Goal: Task Accomplishment & Management: Use online tool/utility

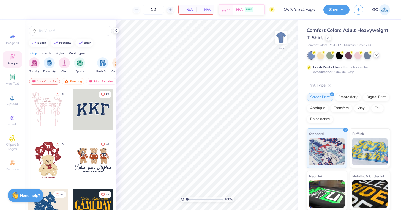
click at [377, 56] on icon at bounding box center [376, 55] width 4 height 4
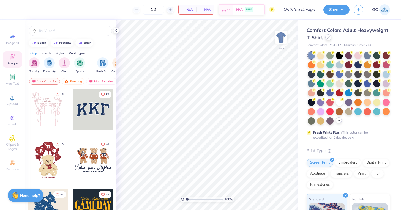
click at [329, 38] on icon at bounding box center [328, 37] width 3 height 3
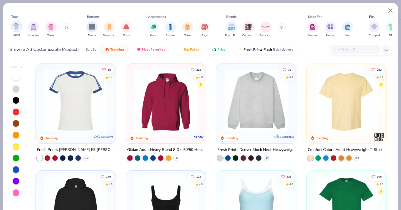
click at [13, 31] on div "Shirts" at bounding box center [16, 29] width 11 height 16
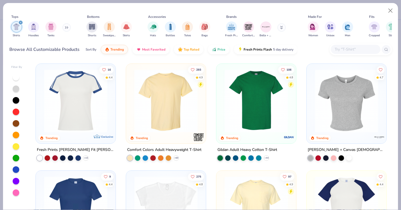
click at [262, 130] on img at bounding box center [256, 100] width 69 height 63
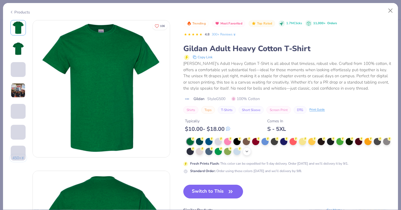
click at [246, 150] on icon at bounding box center [246, 151] width 4 height 4
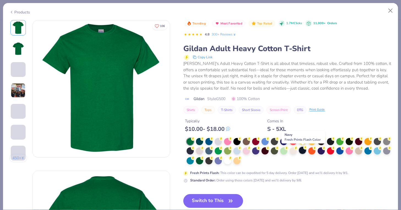
click at [302, 151] on div at bounding box center [302, 150] width 7 height 7
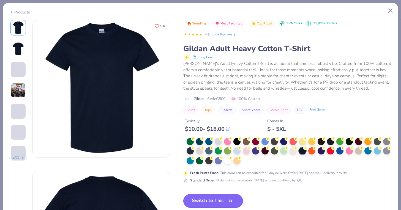
click at [201, 201] on button "Switch to This" at bounding box center [213, 201] width 60 height 14
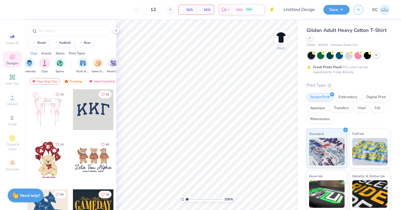
scroll to position [0, 23]
click at [95, 65] on img "filter for Game Day" at bounding box center [95, 62] width 6 height 6
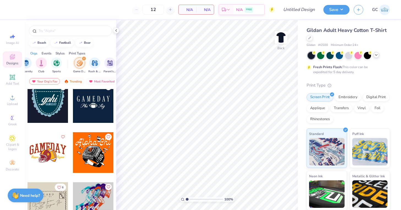
scroll to position [392, 0]
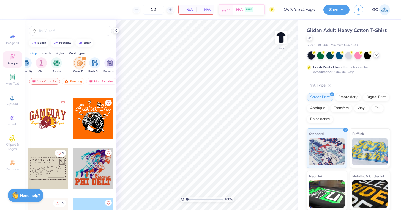
click at [44, 116] on div at bounding box center [47, 118] width 41 height 41
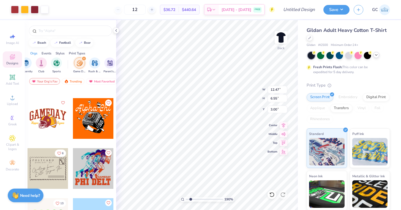
type input "1.92"
click at [190, 198] on input "range" at bounding box center [204, 199] width 37 height 5
type input "4.14"
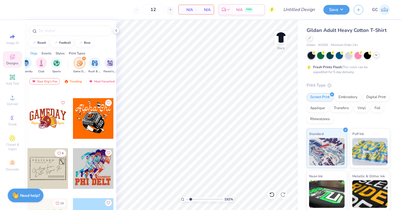
click at [32, 133] on div at bounding box center [47, 118] width 41 height 41
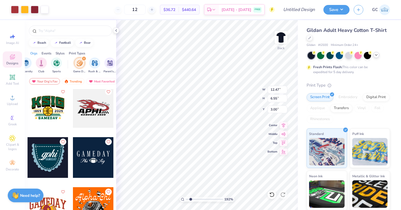
scroll to position [262, 0]
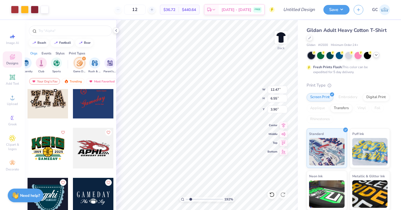
type input "3.90"
type input "12.67"
type input "6.66"
type input "3.79"
click at [35, 9] on div at bounding box center [35, 9] width 8 height 8
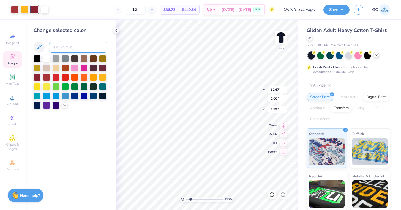
click at [68, 45] on input at bounding box center [78, 47] width 58 height 11
type input "201"
click at [16, 12] on div at bounding box center [15, 9] width 8 height 8
click at [62, 48] on input at bounding box center [78, 47] width 58 height 11
type input "201"
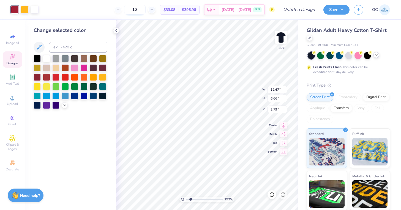
drag, startPoint x: 150, startPoint y: 12, endPoint x: 140, endPoint y: 12, distance: 10.7
click at [140, 12] on input "12" at bounding box center [134, 10] width 21 height 10
type input "50"
click at [26, 10] on div at bounding box center [25, 9] width 8 height 8
click at [69, 50] on input at bounding box center [78, 47] width 58 height 11
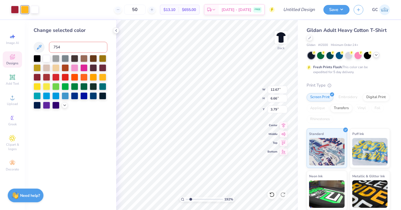
type input "7540"
type input "12.62"
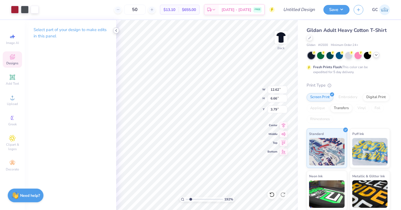
click at [114, 30] on icon at bounding box center [116, 30] width 4 height 4
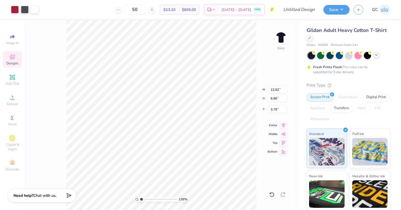
drag, startPoint x: 144, startPoint y: 199, endPoint x: 141, endPoint y: 199, distance: 3.6
type input "1"
click at [141, 199] on input "range" at bounding box center [158, 199] width 37 height 5
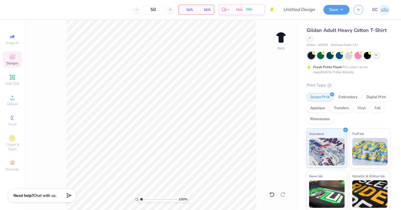
click at [10, 58] on icon at bounding box center [12, 58] width 4 height 4
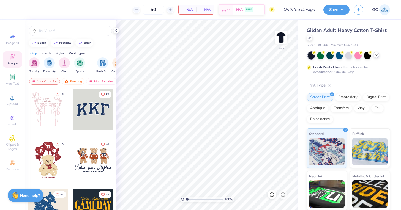
scroll to position [0, 16]
click at [99, 67] on div "filter for Game Day" at bounding box center [102, 62] width 11 height 11
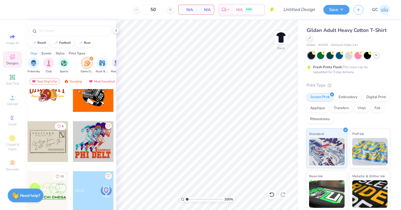
scroll to position [408, 0]
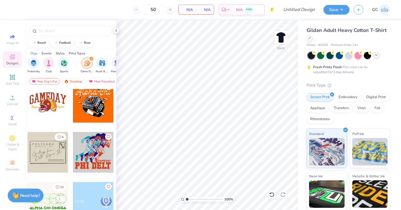
click at [44, 101] on div at bounding box center [47, 102] width 41 height 41
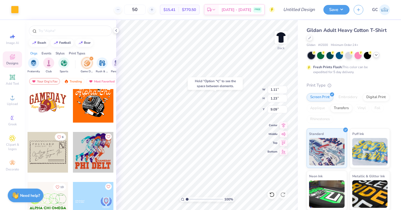
type input "9.09"
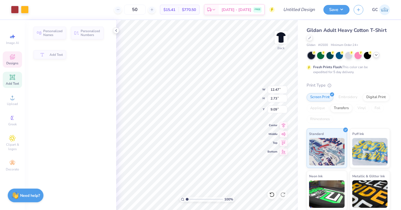
type input "12.47"
type input "2.73"
type input "3.00"
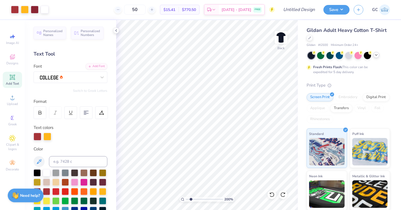
drag, startPoint x: 186, startPoint y: 199, endPoint x: 191, endPoint y: 199, distance: 4.7
type input "2.04"
click at [191, 199] on input "range" at bounding box center [204, 199] width 37 height 5
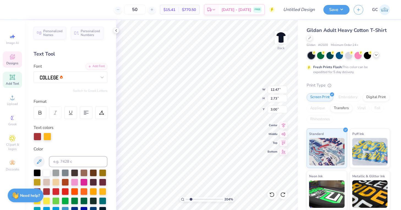
scroll to position [0, 0]
type textarea "G"
type textarea "HOMECOMING"
drag, startPoint x: 191, startPoint y: 200, endPoint x: 187, endPoint y: 200, distance: 3.6
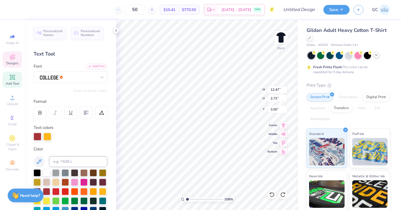
type input "1.08"
click at [187, 200] on input "range" at bounding box center [204, 199] width 37 height 5
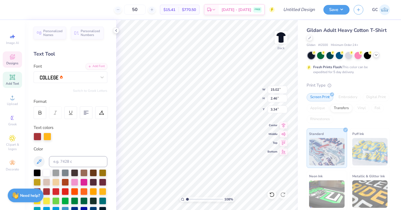
type input "12.62"
type input "2.06"
type input "3.82"
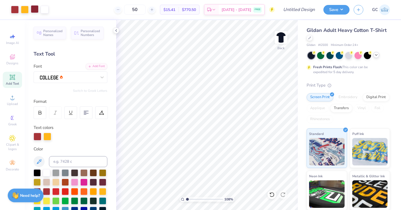
click at [31, 9] on div at bounding box center [35, 9] width 8 height 8
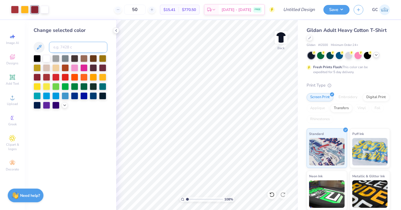
click at [57, 48] on input at bounding box center [78, 47] width 58 height 11
type input "201"
click at [12, 12] on div at bounding box center [15, 9] width 8 height 8
click at [70, 46] on input at bounding box center [78, 47] width 58 height 11
type input "201"
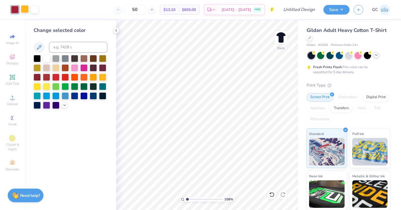
click at [22, 9] on div at bounding box center [25, 9] width 8 height 8
click at [62, 42] on input at bounding box center [78, 47] width 58 height 11
type input "7540"
drag, startPoint x: 187, startPoint y: 199, endPoint x: 190, endPoint y: 199, distance: 3.3
type input "1.84"
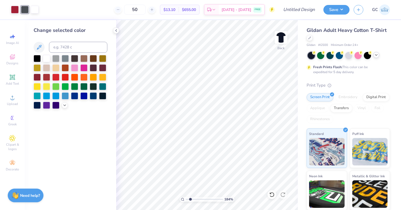
click at [190, 199] on input "range" at bounding box center [204, 199] width 37 height 5
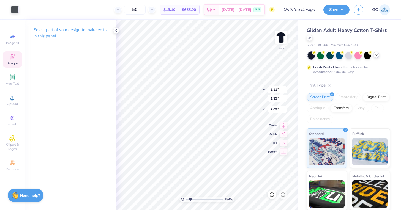
type input "5.96"
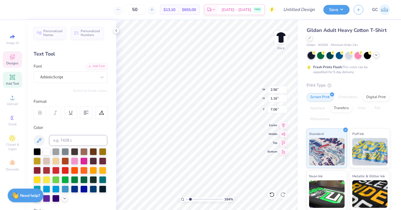
type textarea "APHI"
type input "2.59"
type input "1.28"
type textarea "Sig EP"
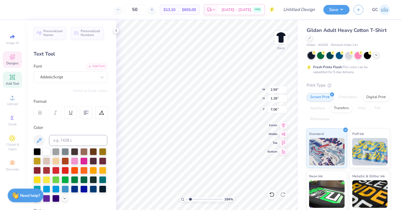
type input "3.09"
type input "0.90"
type input "7.25"
type input "12"
click at [117, 30] on icon at bounding box center [116, 30] width 4 height 4
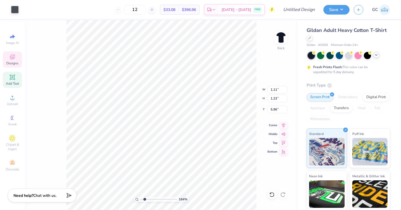
type input "2.56"
type input "1.16"
type input "7.06"
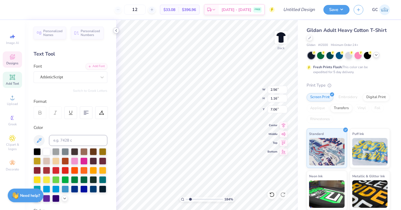
click at [105, 127] on div "12 $33.08 Per Item $396.96 Total Est. Delivery [DATE] - [DATE] FREE Design Titl…" at bounding box center [200, 105] width 401 height 210
type textarea "APhi"
type input "2.59"
type input "1.28"
type textarea "Sig Ep"
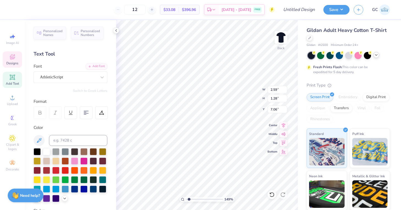
type input "1.49"
click at [189, 199] on input "range" at bounding box center [204, 199] width 37 height 5
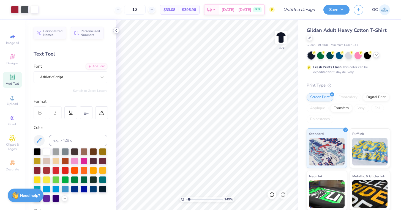
click at [117, 30] on icon at bounding box center [116, 30] width 4 height 4
click at [117, 32] on icon at bounding box center [116, 30] width 4 height 4
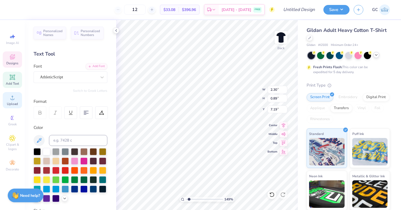
click at [12, 99] on circle at bounding box center [12, 99] width 3 height 3
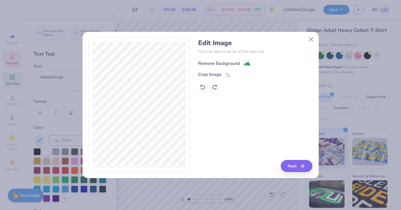
click at [243, 60] on div "Remove Background" at bounding box center [224, 63] width 52 height 7
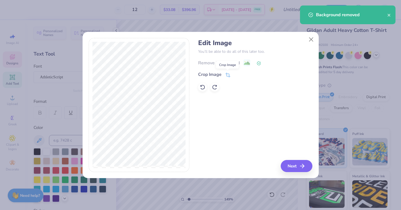
click at [227, 75] on icon at bounding box center [227, 75] width 5 height 5
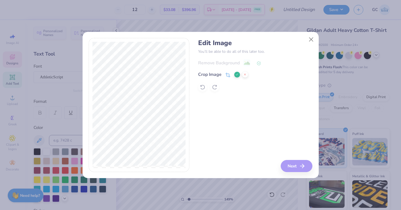
click at [237, 73] on icon at bounding box center [236, 74] width 3 height 3
click at [299, 165] on button "Next" at bounding box center [297, 166] width 32 height 12
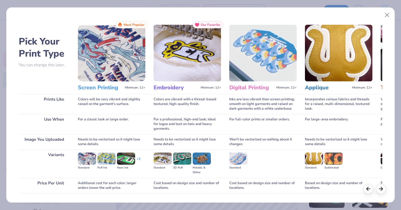
scroll to position [37, 0]
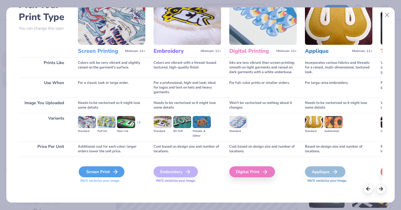
click at [86, 172] on div "Screen Print" at bounding box center [102, 171] width 46 height 11
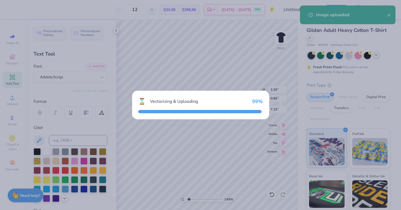
type input "15.00"
type input "7.42"
type input "9.54"
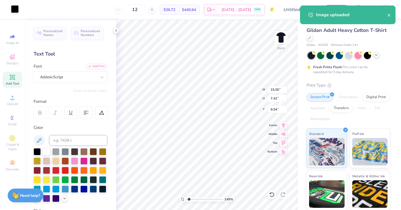
click at [17, 7] on div at bounding box center [15, 9] width 8 height 8
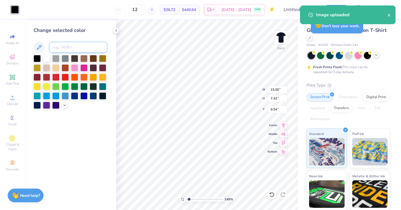
click at [74, 47] on input at bounding box center [78, 47] width 58 height 11
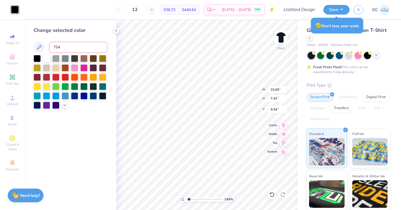
type input "7540"
type input "2.30"
type input "0.89"
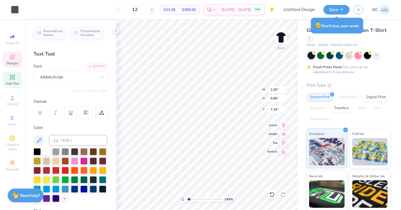
type input "7.25"
type input "3.60"
type input "1.78"
type input "7.20"
type input "2.41"
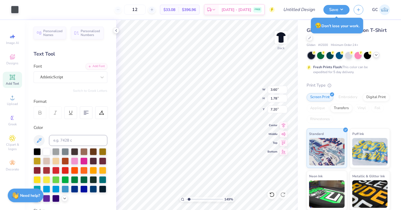
type input "1.19"
type input "6.87"
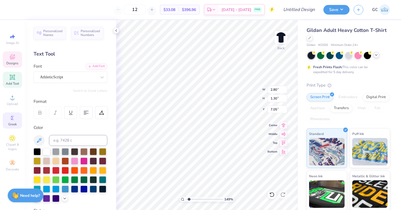
click at [9, 116] on div "Greek" at bounding box center [12, 120] width 19 height 16
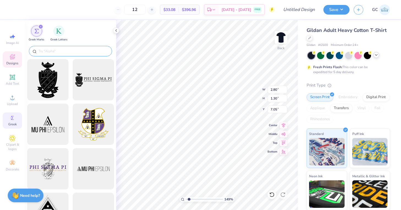
click at [55, 51] on input "text" at bounding box center [73, 50] width 70 height 5
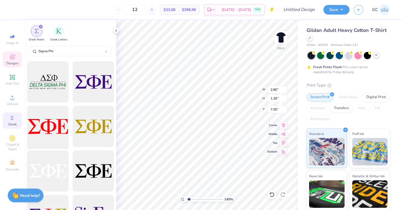
scroll to position [61, 0]
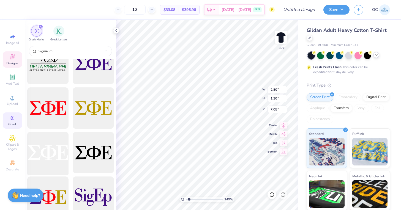
type input "Sigma Phi"
click at [53, 152] on div at bounding box center [47, 152] width 45 height 45
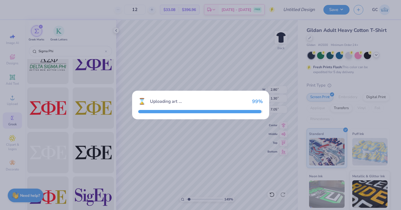
type input "15.00"
type input "5.51"
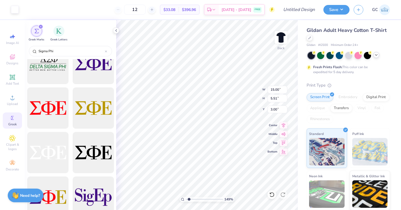
type input "12.30"
type input "2.80"
type input "1.30"
type input "7.05"
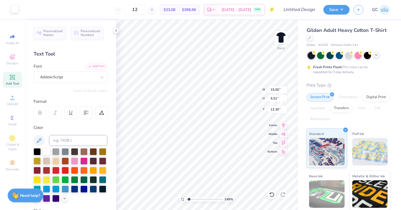
click at [14, 9] on div at bounding box center [15, 9] width 8 height 8
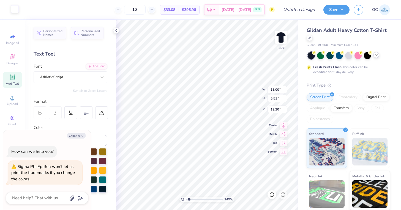
click at [15, 10] on div at bounding box center [15, 9] width 8 height 8
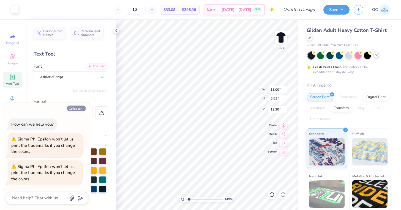
click at [73, 109] on button "Collapse" at bounding box center [76, 109] width 18 height 6
type textarea "x"
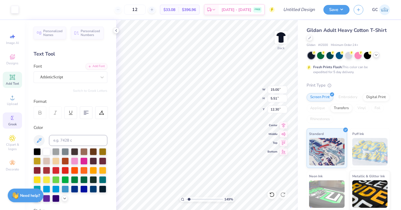
click at [10, 119] on icon at bounding box center [12, 118] width 7 height 7
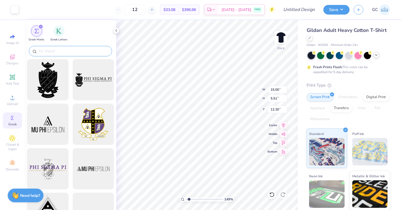
click at [53, 54] on div at bounding box center [70, 51] width 83 height 10
click at [54, 53] on input "text" at bounding box center [73, 50] width 70 height 5
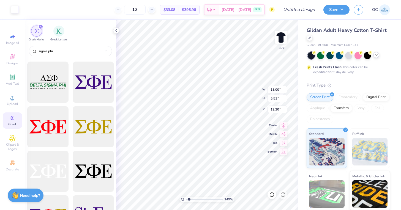
scroll to position [38, 0]
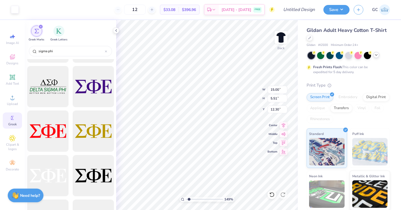
type input "sigma phi"
type input "8.53"
type input "3.13"
type input "11.85"
type input "5.07"
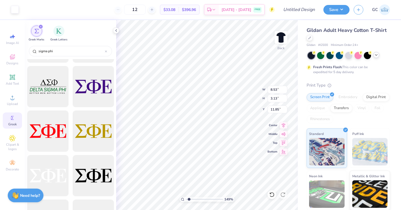
type input "1.86"
type input "7.47"
type input "3.19"
type input "1.17"
type input "7.20"
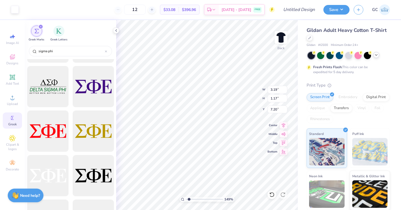
type input "2.76"
type input "1.01"
type input "7.05"
type input "2.41"
type input "1.19"
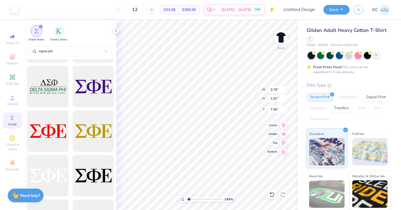
type input "6.87"
click at [13, 9] on div at bounding box center [15, 9] width 8 height 8
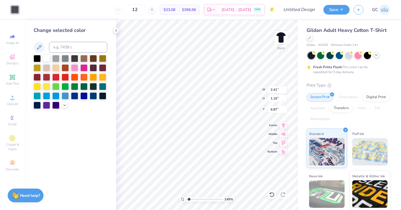
click at [47, 58] on div at bounding box center [46, 57] width 7 height 7
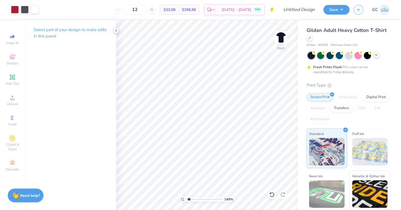
click at [117, 29] on icon at bounding box center [116, 30] width 4 height 4
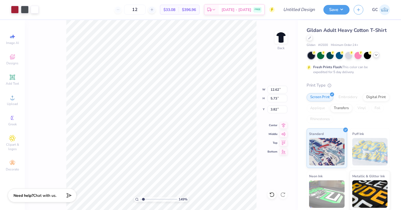
type input "5.05"
type input "2.29"
type input "6.46"
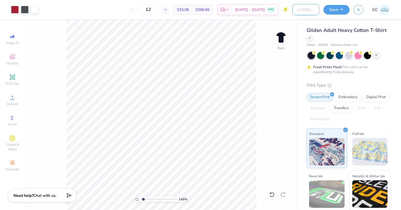
click at [301, 12] on input "Design Title" at bounding box center [305, 9] width 27 height 11
type input "APhi Homecoming Shirt"
click at [339, 8] on button "Save" at bounding box center [336, 9] width 26 height 10
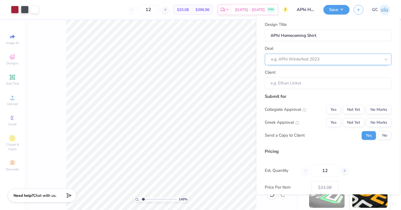
click at [317, 60] on div at bounding box center [325, 59] width 109 height 7
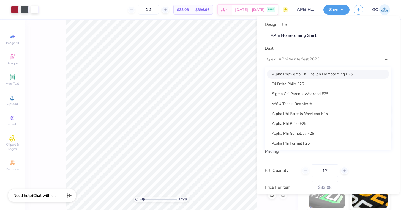
click at [303, 75] on div "Alpha Phi/Sigma Phi Epsilon Homecoming F25" at bounding box center [328, 73] width 122 height 9
type input "[PERSON_NAME]"
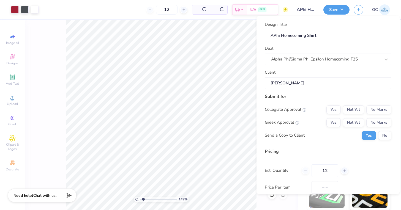
type input "$39.23"
click at [354, 108] on button "Not Yet" at bounding box center [353, 109] width 21 height 9
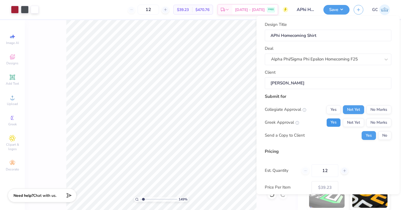
click at [336, 123] on button "Yes" at bounding box center [333, 122] width 14 height 9
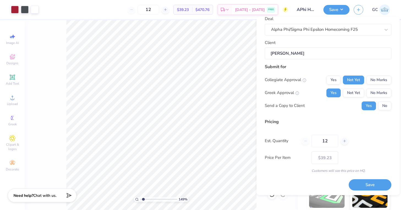
scroll to position [31, 0]
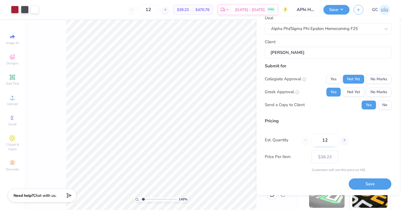
drag, startPoint x: 331, startPoint y: 141, endPoint x: 320, endPoint y: 141, distance: 11.3
click at [319, 141] on input "12" at bounding box center [324, 140] width 27 height 13
type input "50"
type input "$15.53"
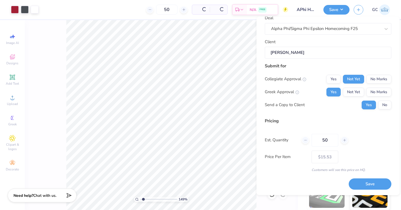
type input "50"
click at [290, 178] on div "Design Title APhi Homecoming Shirt Deal Alpha Phi/Sigma Phi Epsilon Homecoming …" at bounding box center [328, 90] width 126 height 199
click at [362, 178] on div "Save" at bounding box center [369, 180] width 43 height 17
click at [364, 185] on button "Save" at bounding box center [369, 184] width 43 height 11
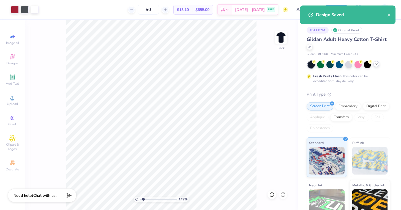
type input "– –"
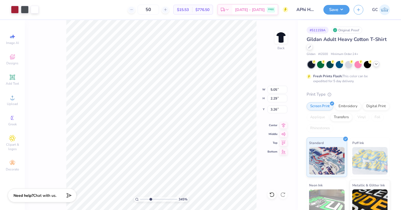
drag, startPoint x: 143, startPoint y: 199, endPoint x: 150, endPoint y: 199, distance: 7.4
type input "3.45"
click at [150, 199] on input "range" at bounding box center [158, 199] width 37 height 5
